Goal: Information Seeking & Learning: Learn about a topic

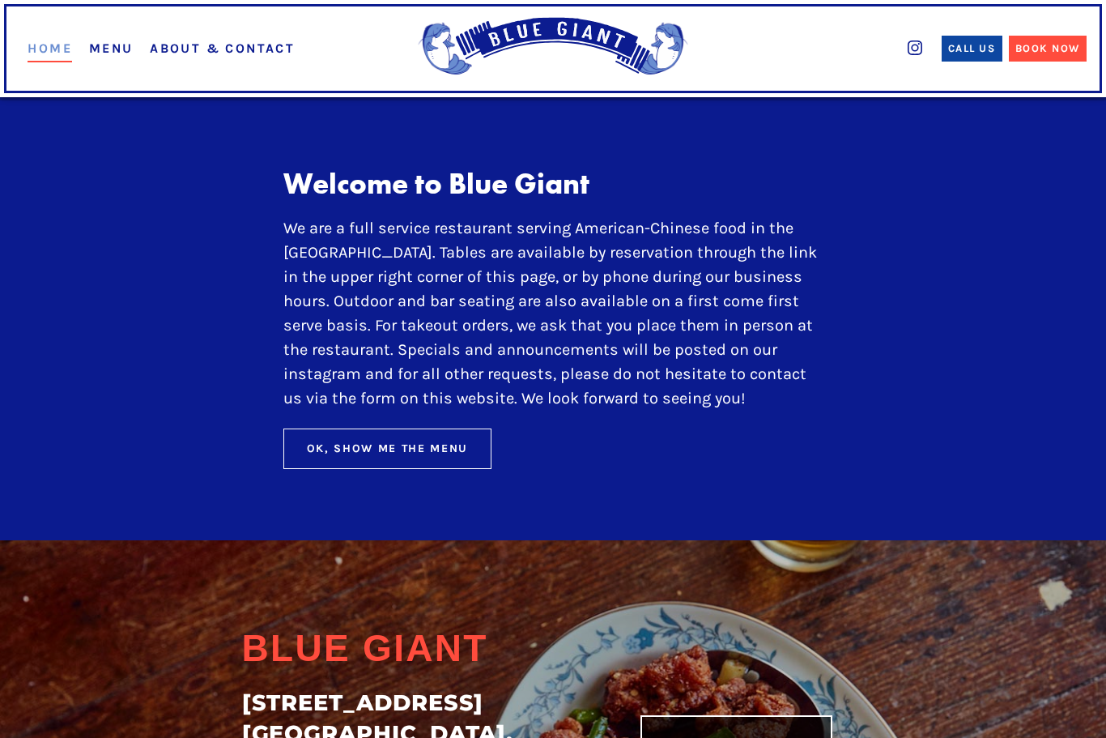
click at [103, 54] on link "Menu" at bounding box center [111, 47] width 45 height 15
click at [119, 53] on link "Menu" at bounding box center [111, 47] width 45 height 15
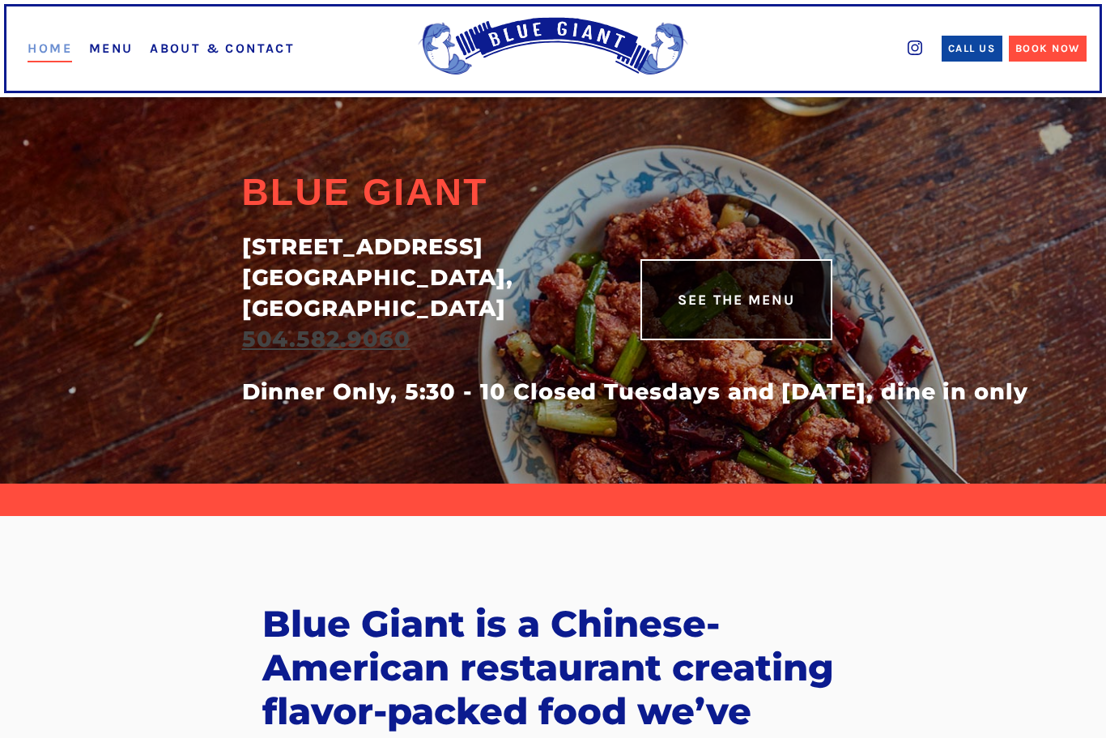
scroll to position [440, 0]
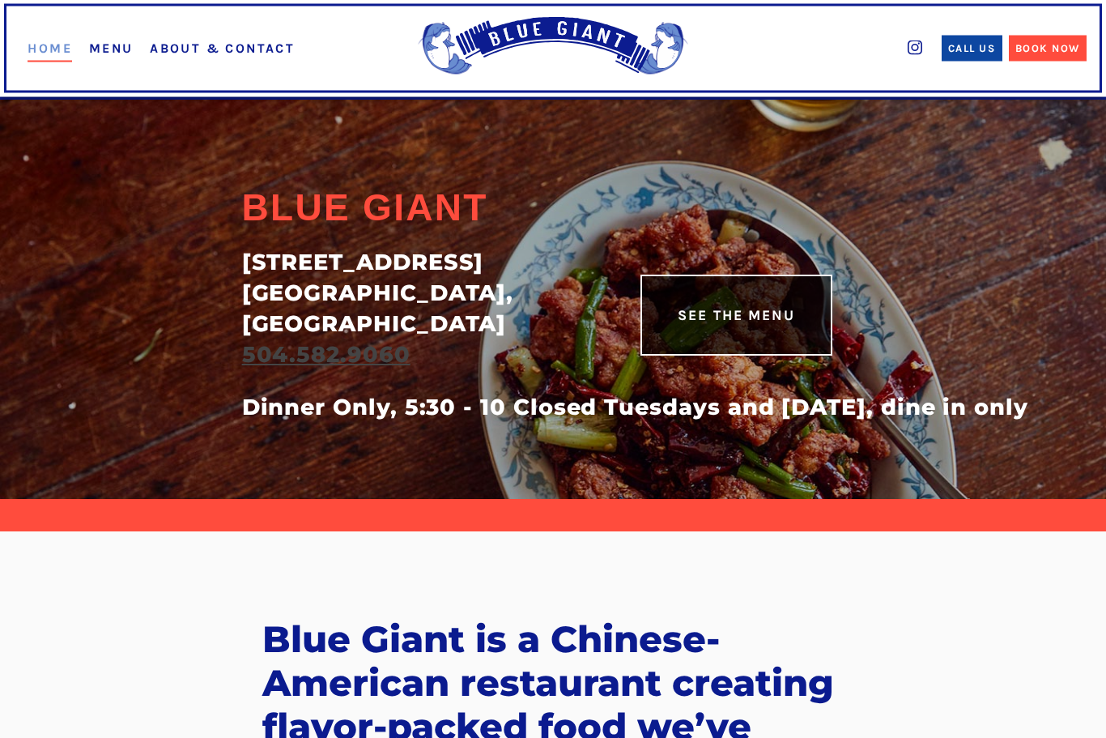
click at [767, 343] on link "See The Menu" at bounding box center [737, 315] width 192 height 81
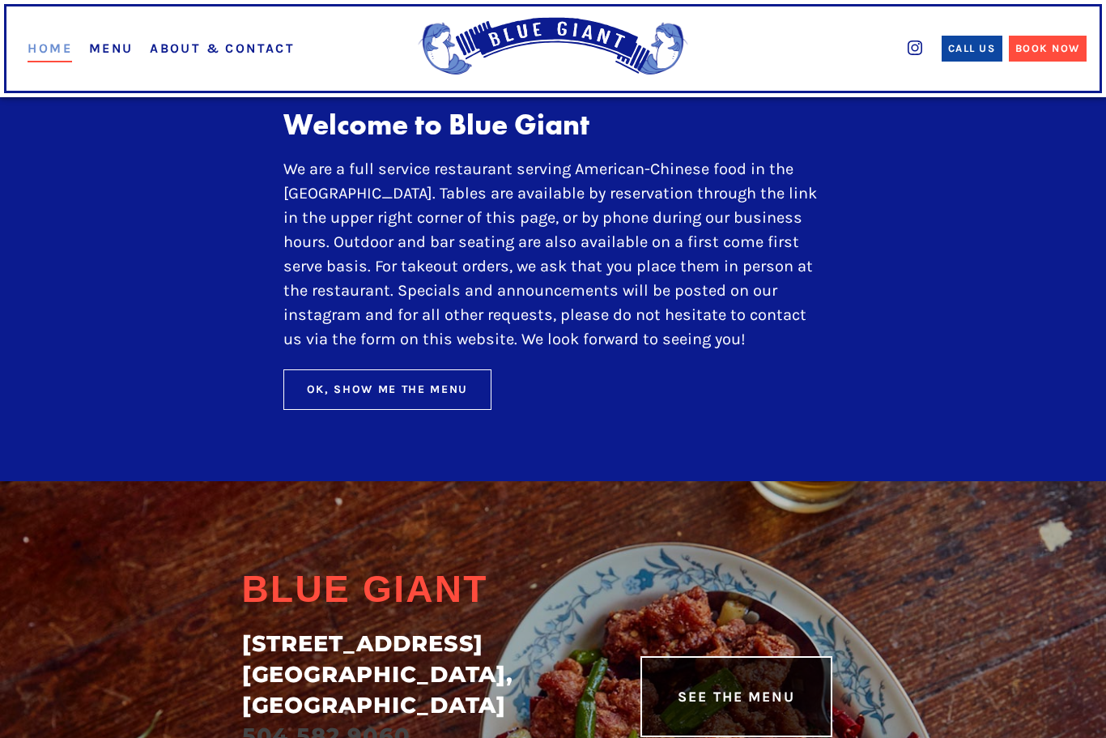
scroll to position [58, 0]
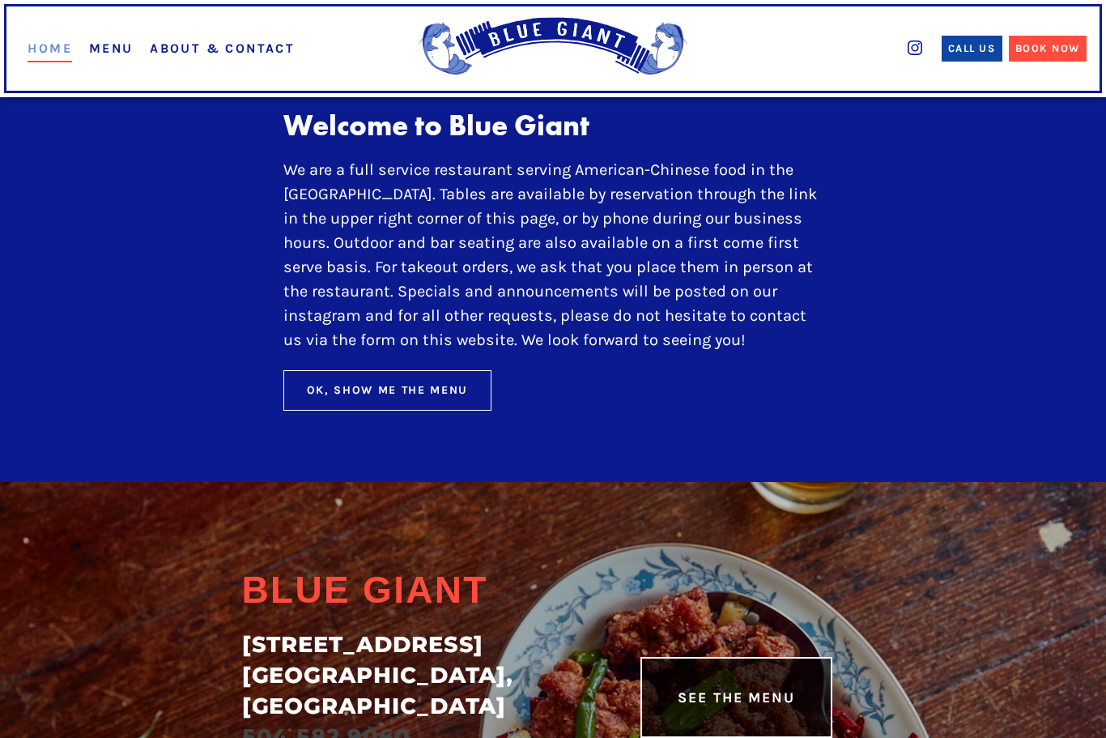
click at [435, 398] on div "Ok, Show Me The Menu" at bounding box center [388, 389] width 162 height 17
click at [404, 398] on div "Ok, Show Me The Menu" at bounding box center [388, 389] width 162 height 17
click at [419, 396] on button "Ok, Show Me The Menu" at bounding box center [387, 390] width 209 height 40
click at [408, 398] on div "Ok, Show Me The Menu" at bounding box center [388, 389] width 162 height 17
click at [402, 398] on div "Ok, Show Me The Menu" at bounding box center [388, 389] width 162 height 17
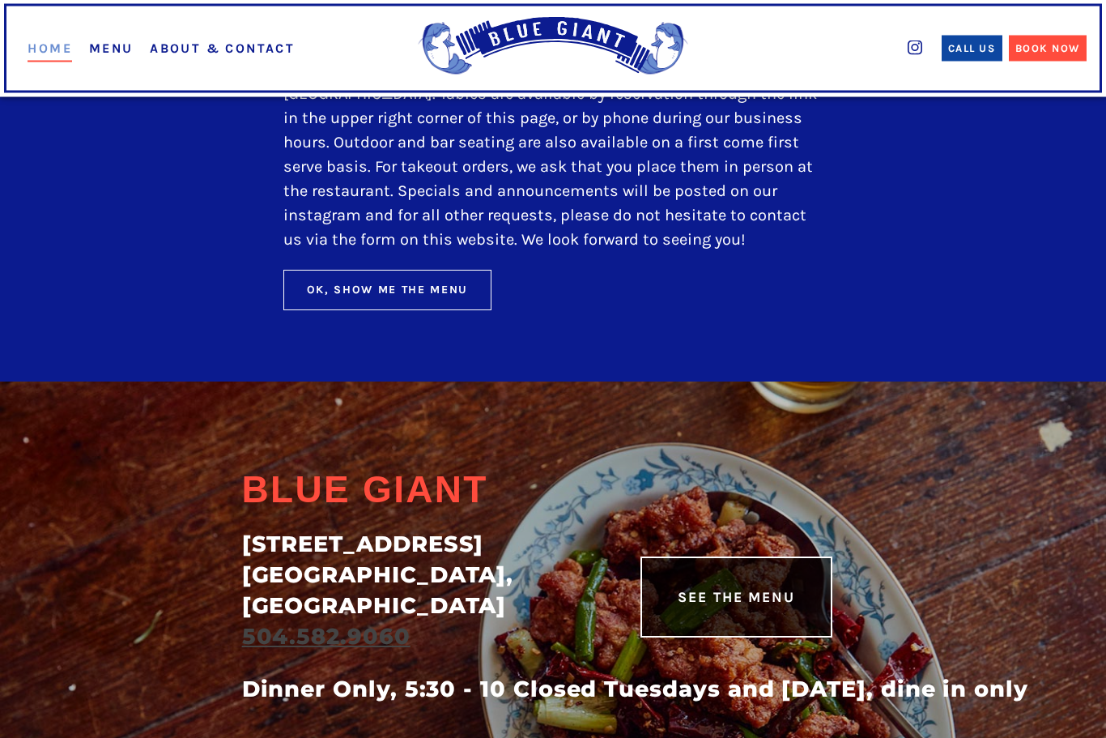
scroll to position [164, 0]
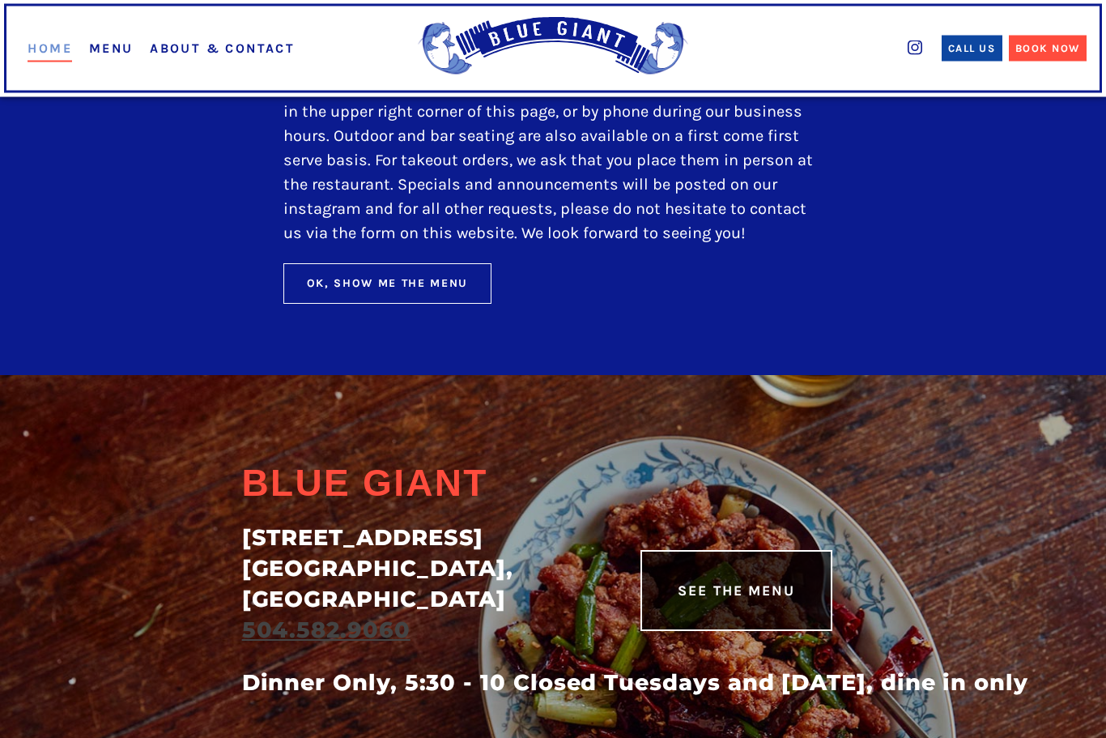
click at [740, 602] on div "See The Menu" at bounding box center [736, 591] width 117 height 21
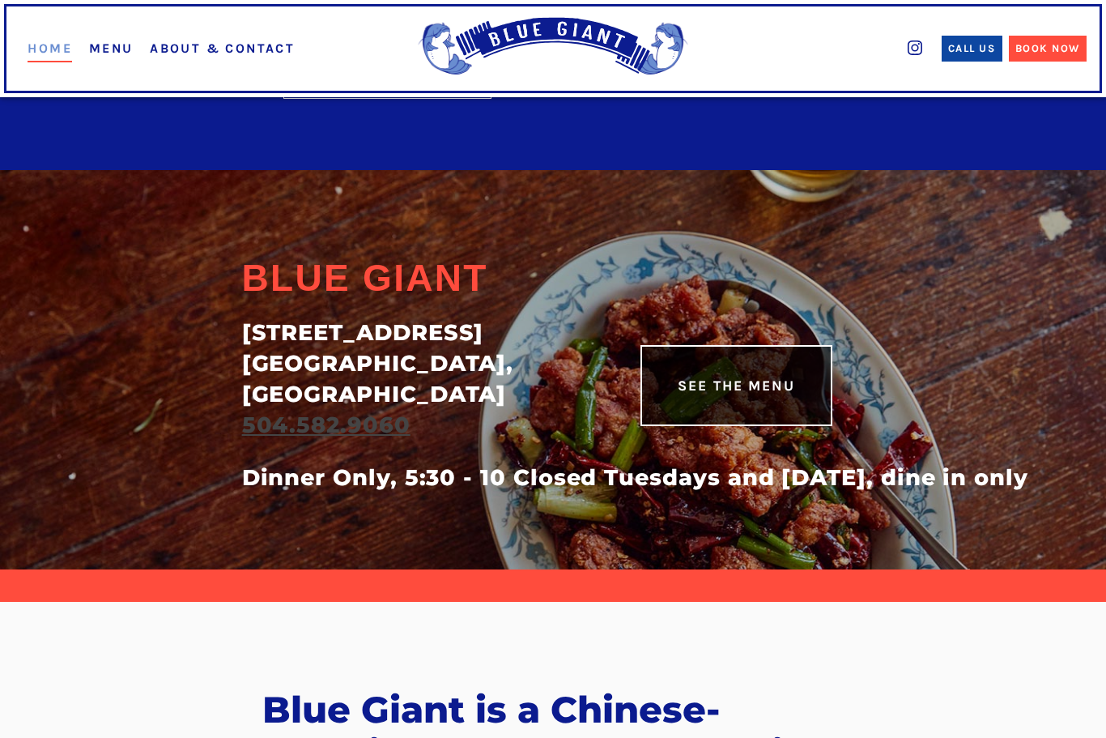
scroll to position [372, 0]
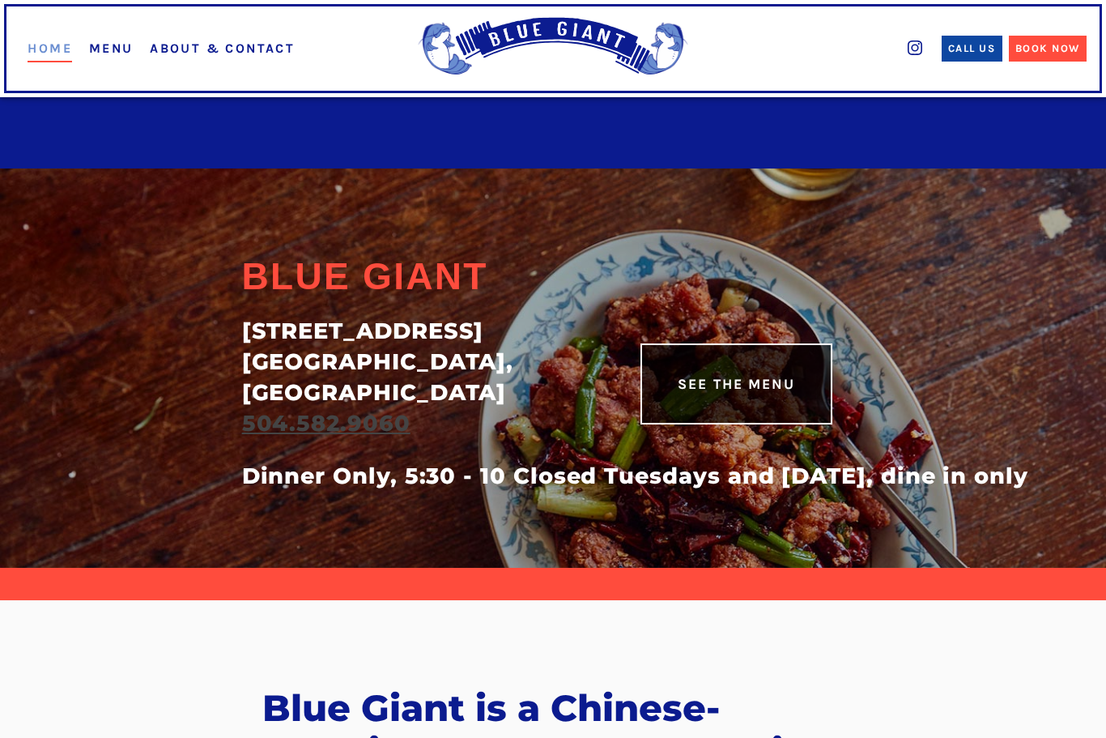
click at [751, 394] on div "See The Menu" at bounding box center [736, 383] width 117 height 21
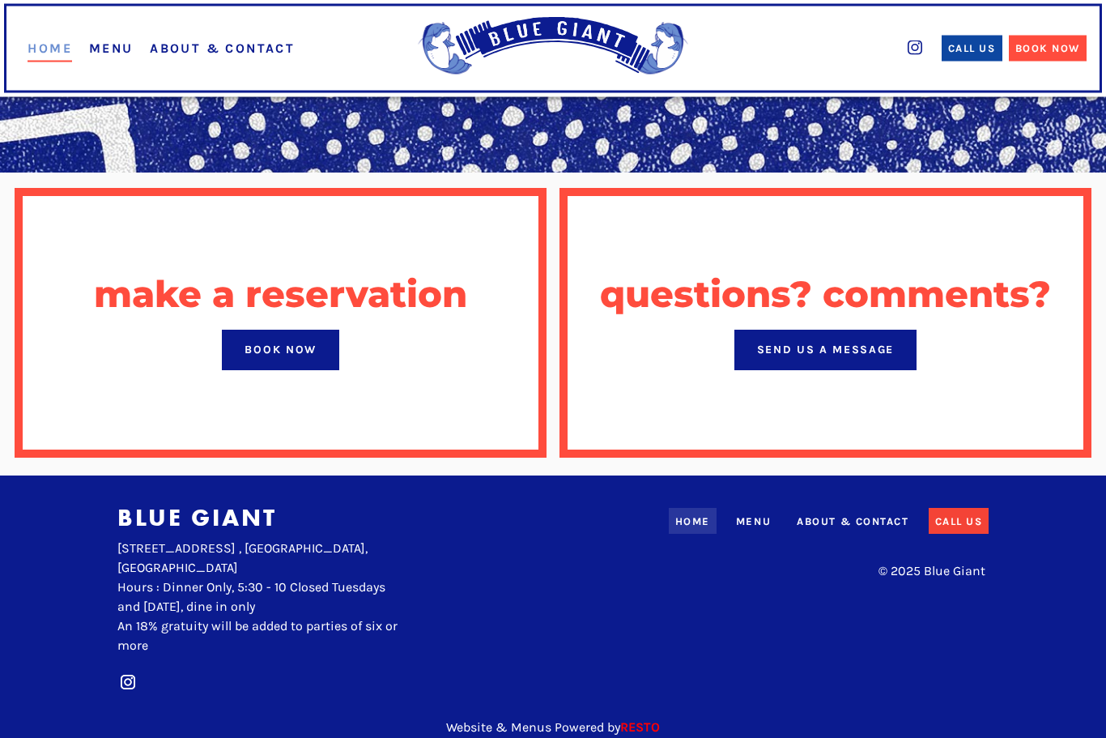
scroll to position [1270, 0]
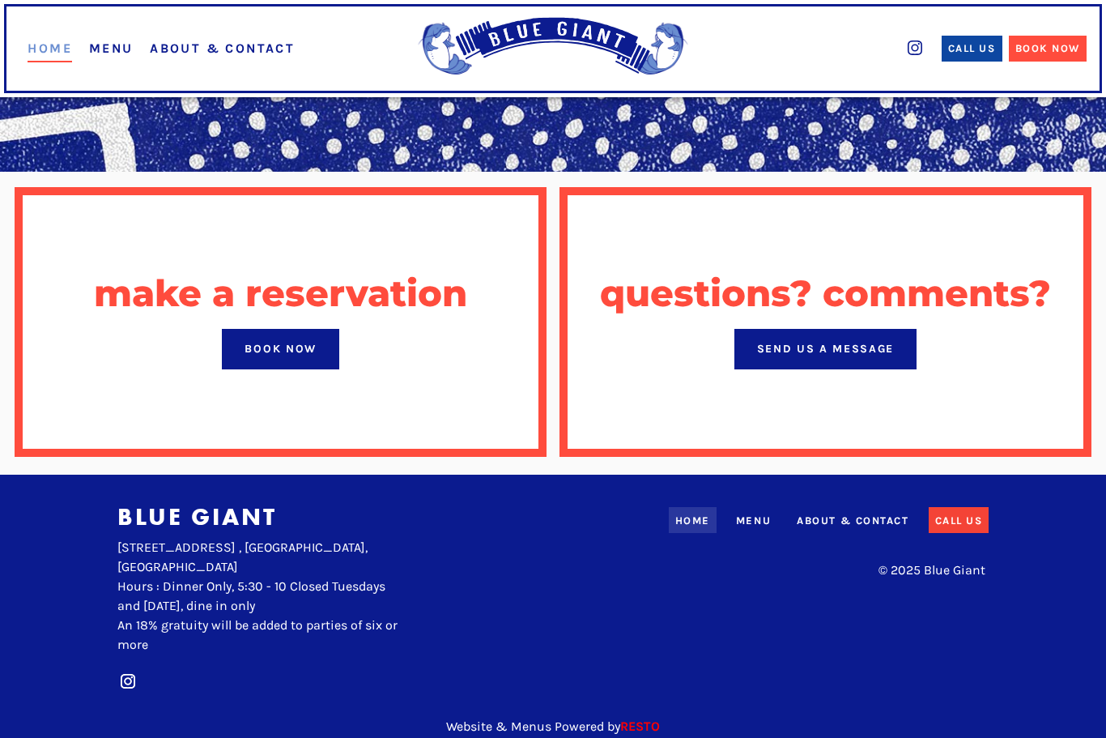
click at [754, 515] on div "Menu" at bounding box center [753, 521] width 35 height 16
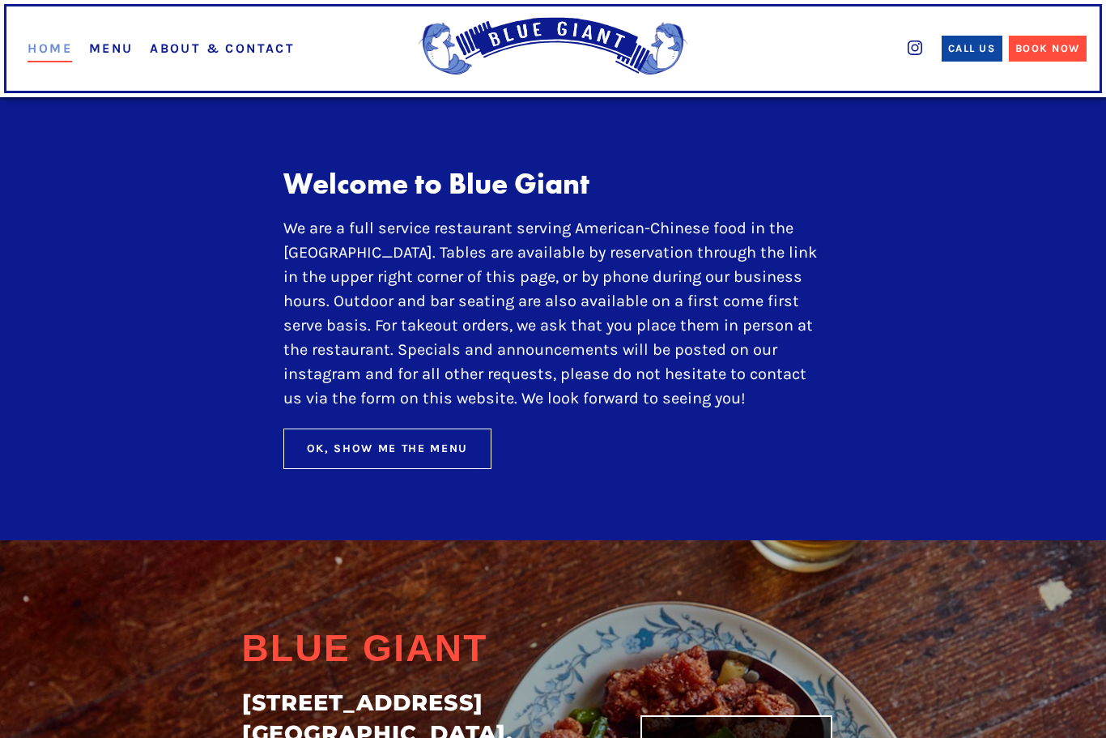
click at [394, 457] on div "Ok, Show Me The Menu" at bounding box center [388, 448] width 162 height 17
click at [390, 469] on button "Ok, Show Me The Menu" at bounding box center [387, 448] width 209 height 40
click at [381, 469] on button "Ok, Show Me The Menu" at bounding box center [387, 448] width 209 height 40
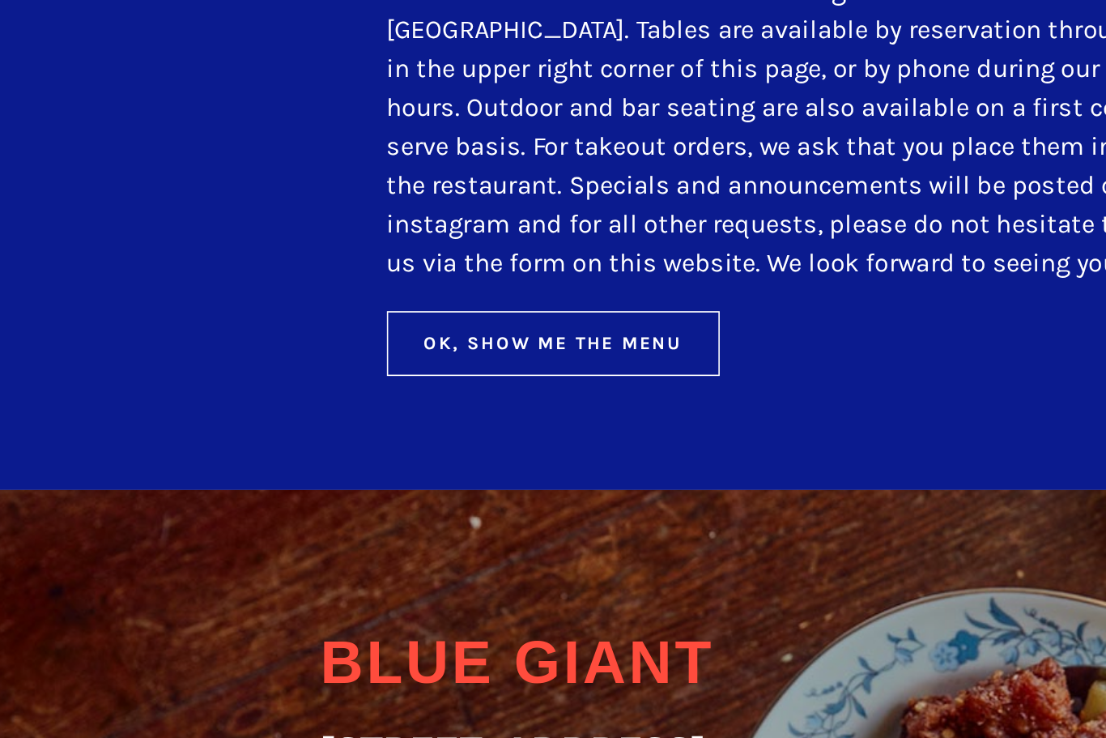
click at [371, 428] on button "Ok, Show Me The Menu" at bounding box center [387, 448] width 209 height 40
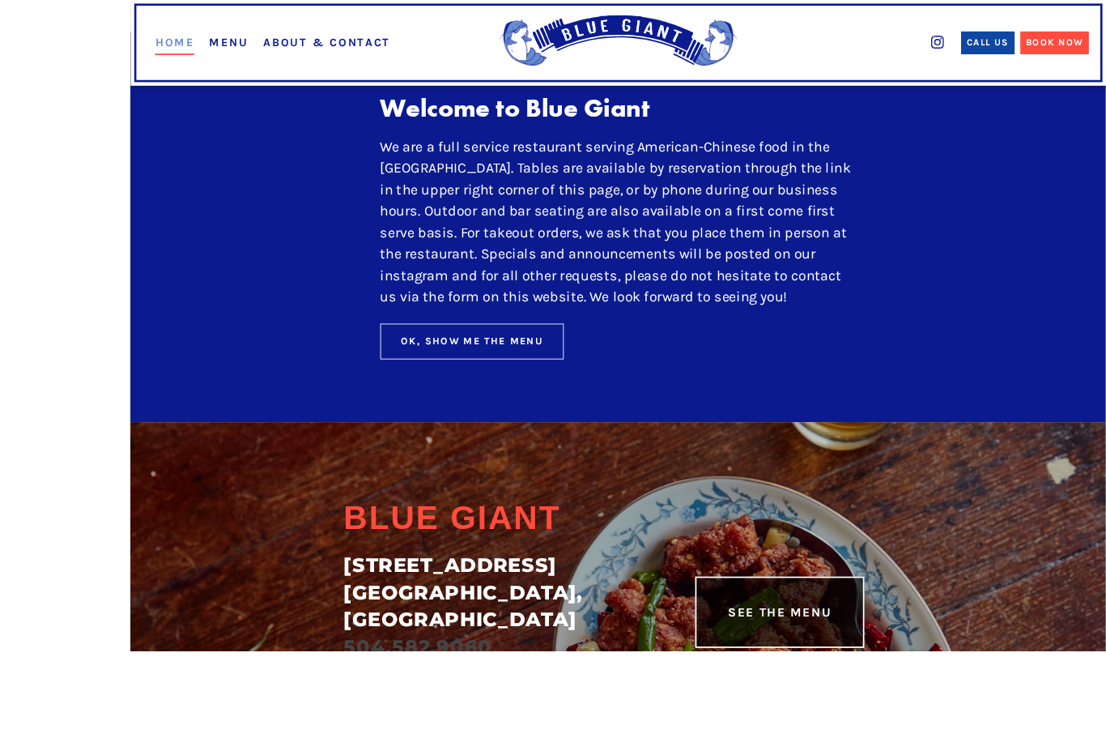
scroll to position [203, 0]
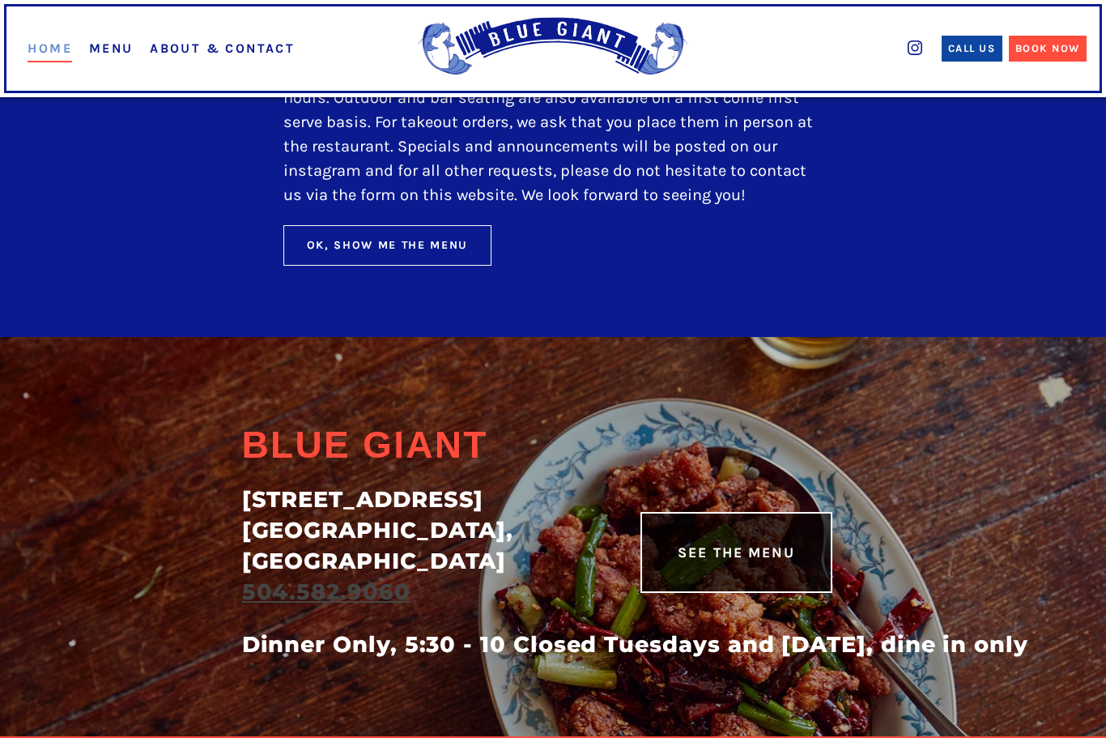
click at [749, 581] on link "See The Menu" at bounding box center [737, 552] width 192 height 81
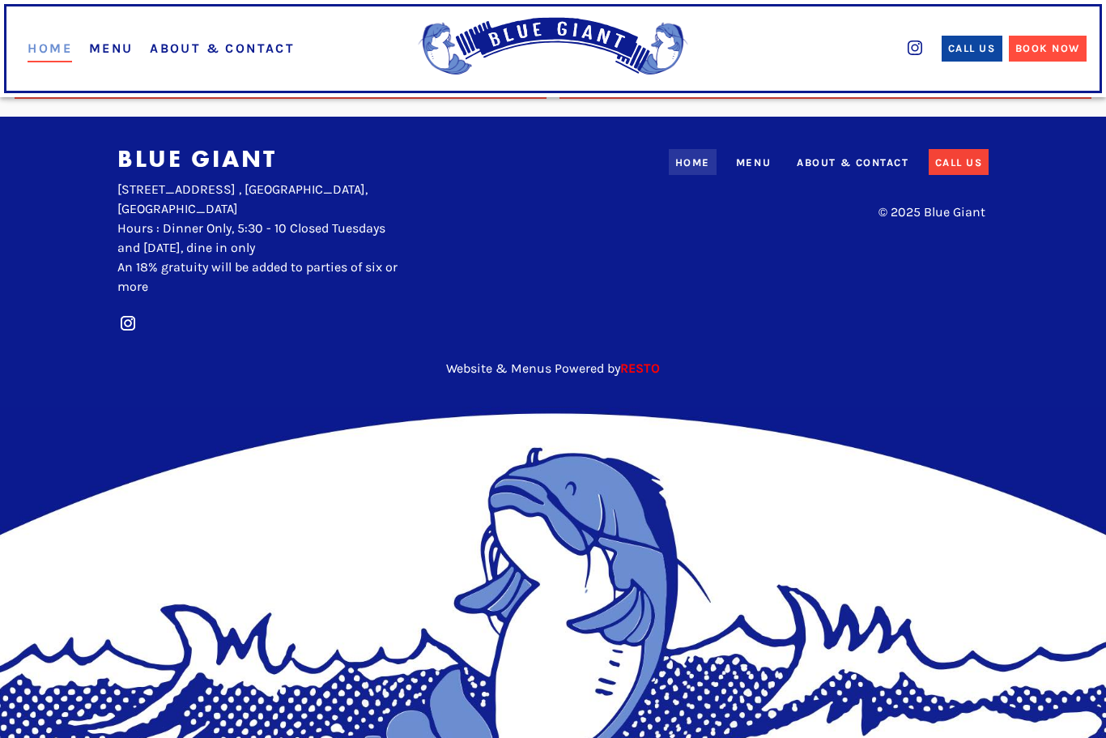
scroll to position [1611, 0]
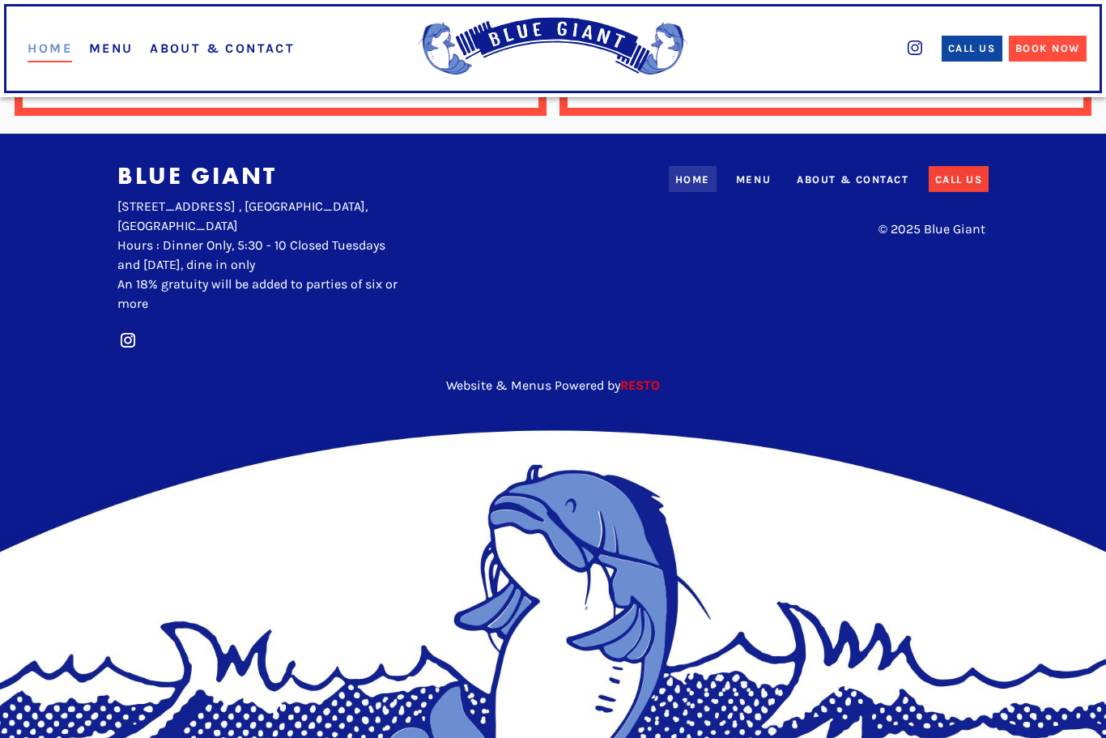
click at [758, 185] on div "Menu" at bounding box center [753, 180] width 35 height 16
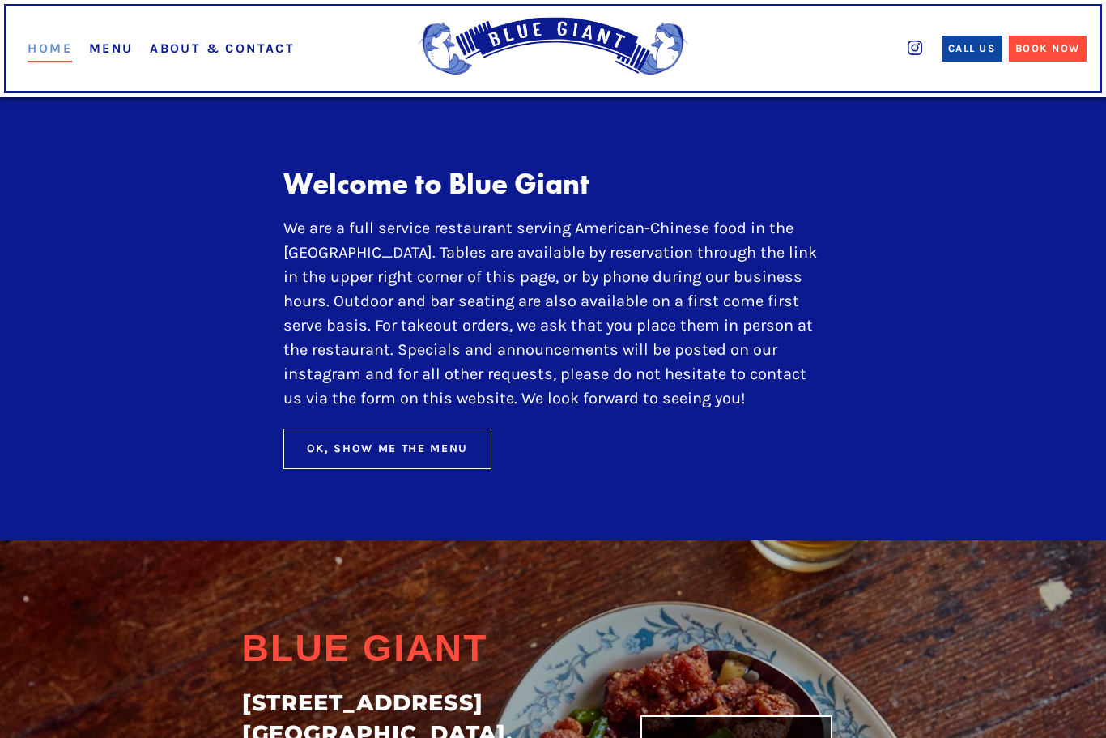
scroll to position [258, 0]
